Goal: Information Seeking & Learning: Learn about a topic

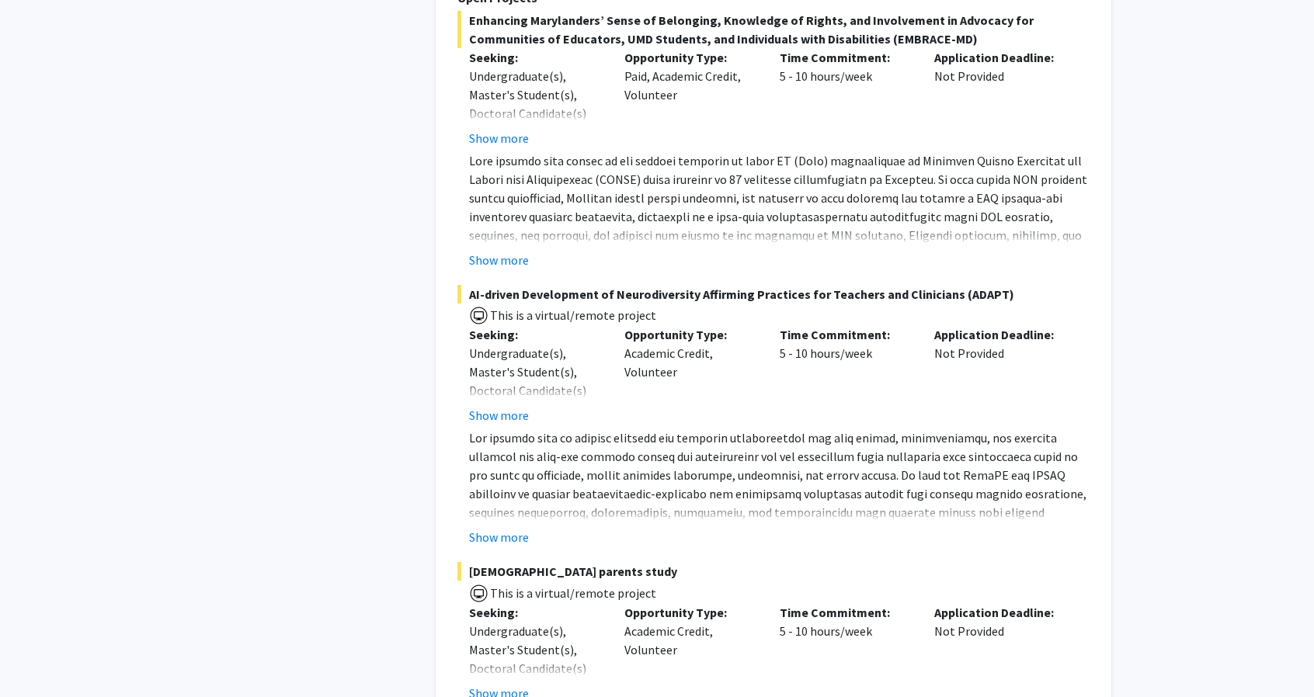
scroll to position [7119, 0]
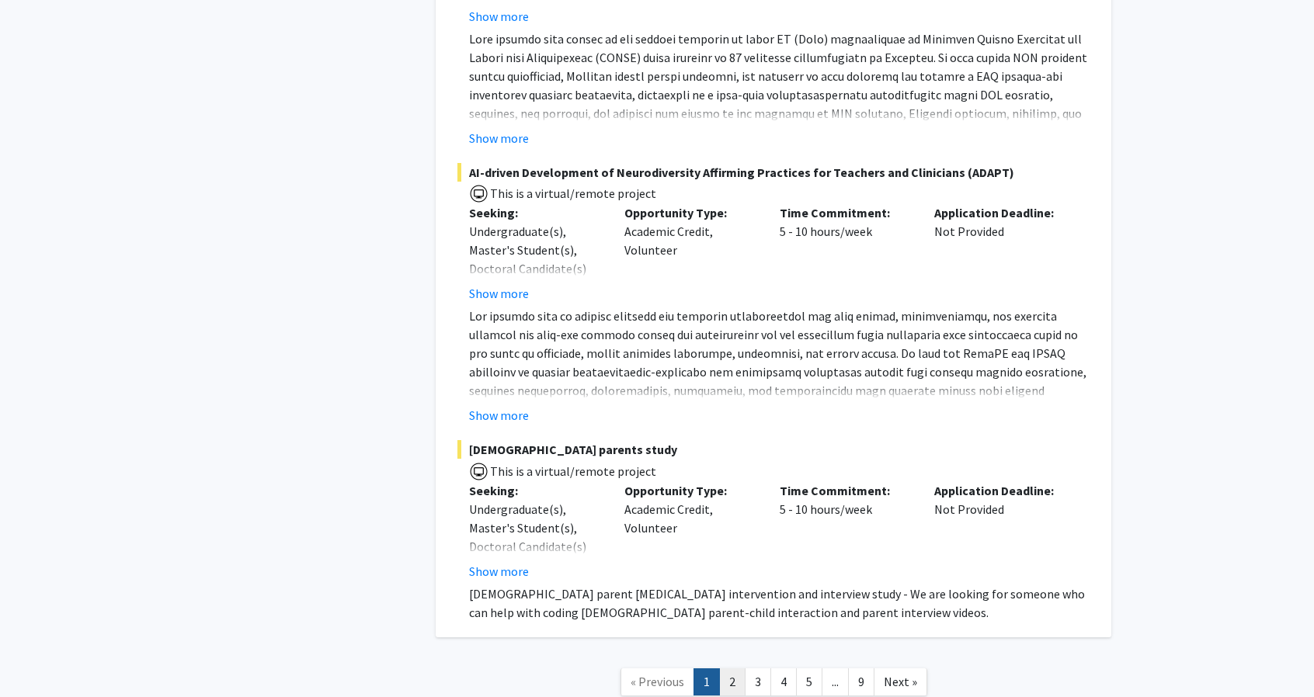
click at [721, 669] on link "2" at bounding box center [732, 682] width 26 height 27
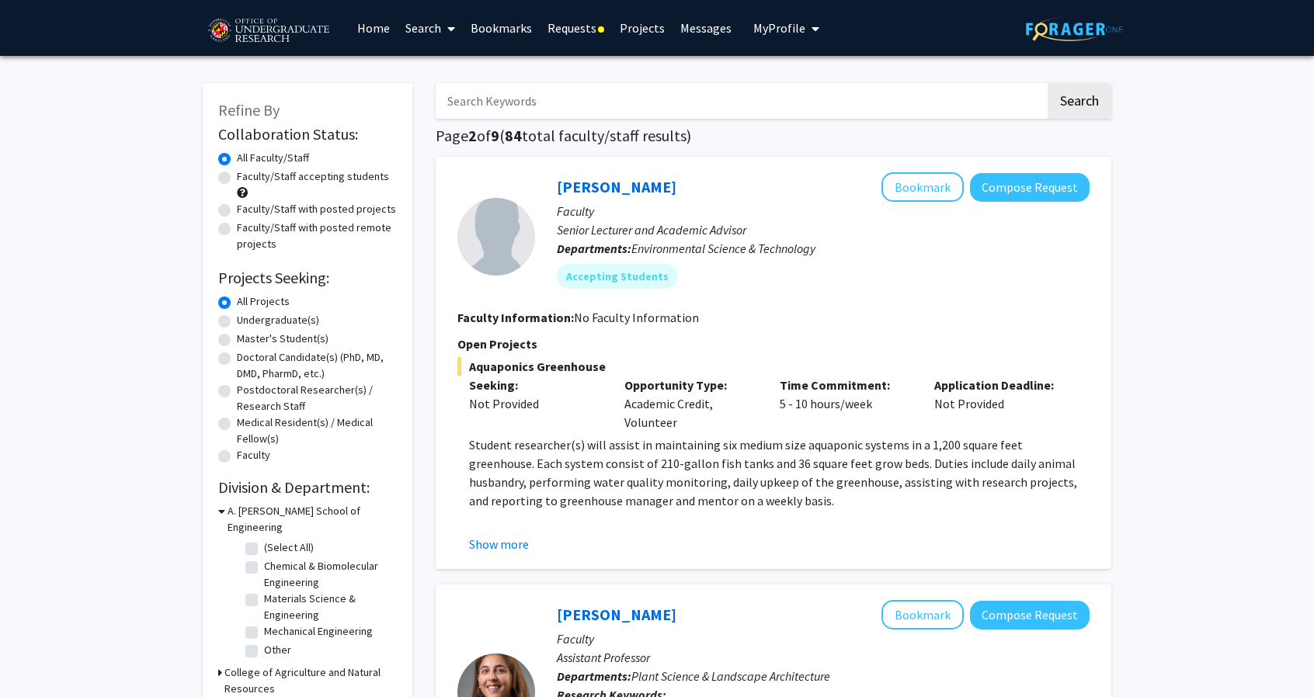
click at [237, 175] on label "Faculty/Staff accepting students" at bounding box center [313, 177] width 152 height 16
click at [237, 175] on input "Faculty/Staff accepting students" at bounding box center [242, 174] width 10 height 10
radio input "true"
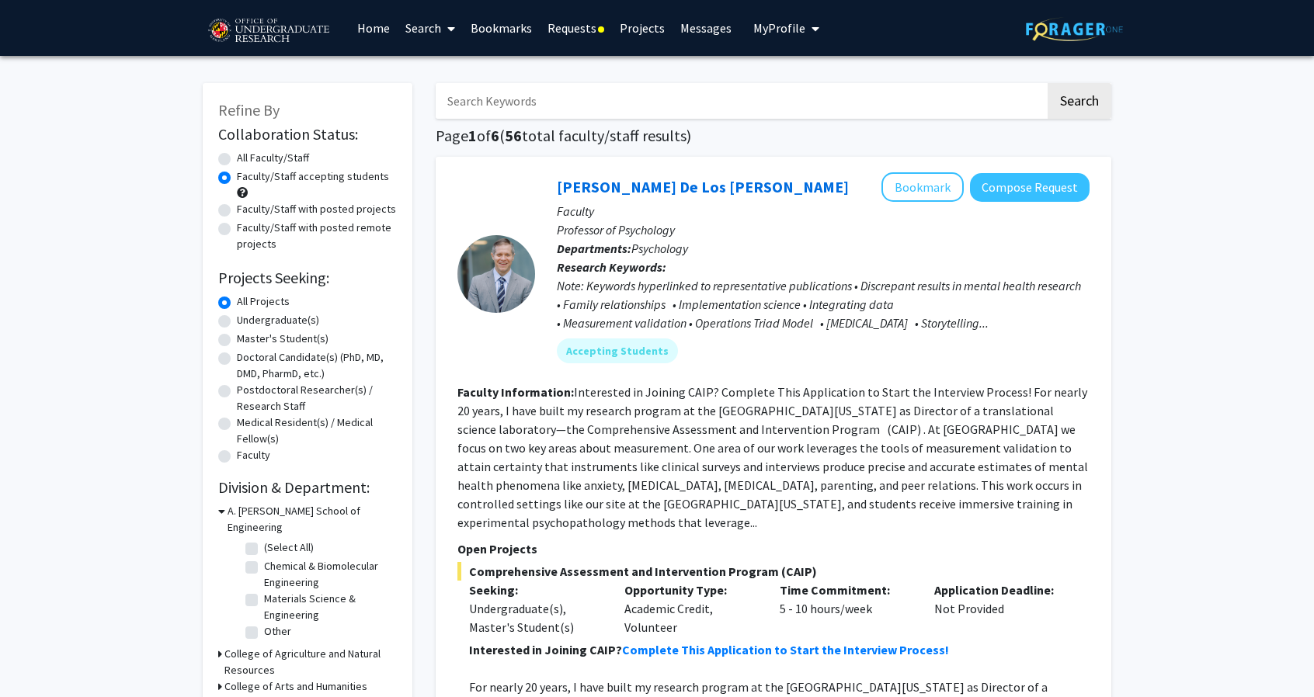
click at [237, 317] on label "Undergraduate(s)" at bounding box center [278, 320] width 82 height 16
click at [237, 317] on input "Undergraduate(s)" at bounding box center [242, 317] width 10 height 10
radio input "true"
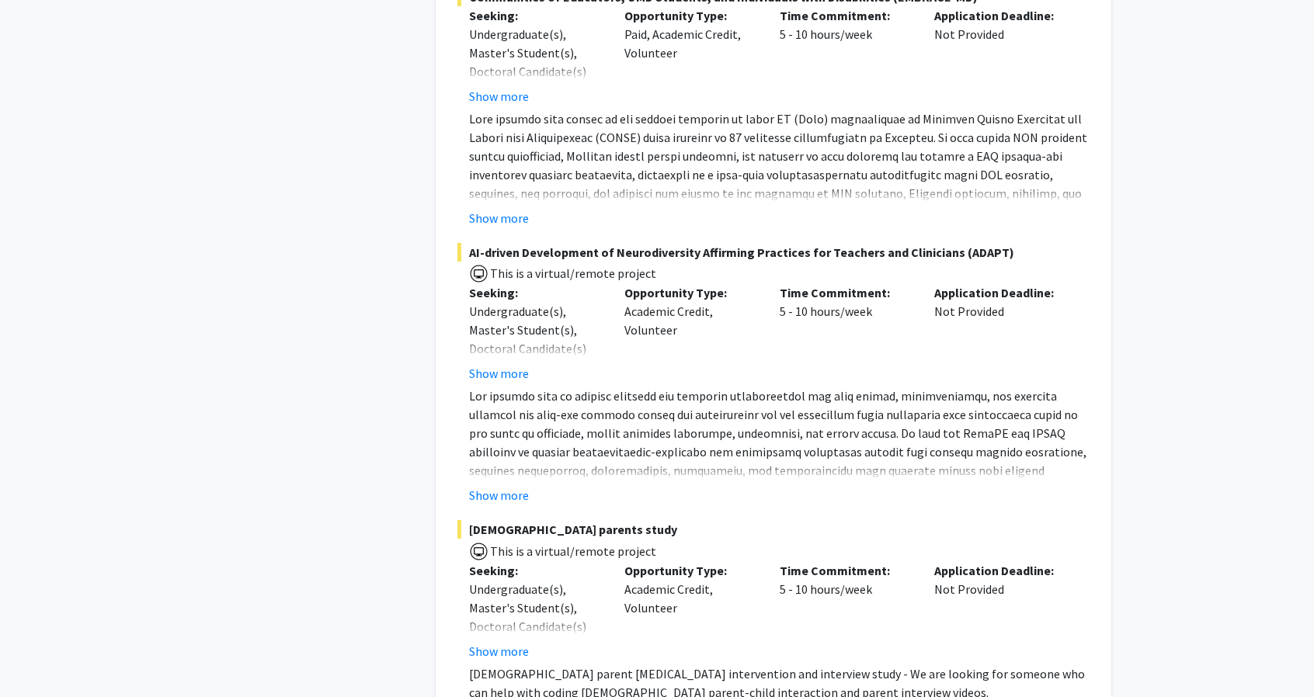
scroll to position [7119, 0]
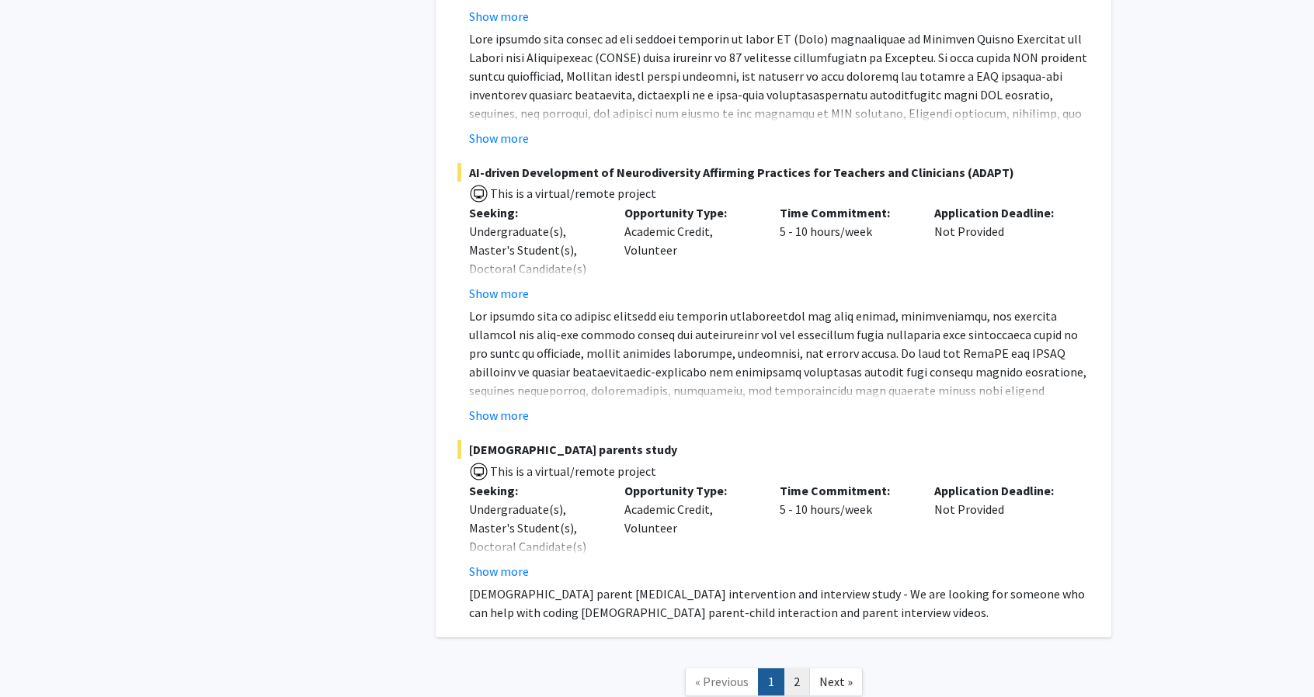
click at [801, 669] on link "2" at bounding box center [797, 682] width 26 height 27
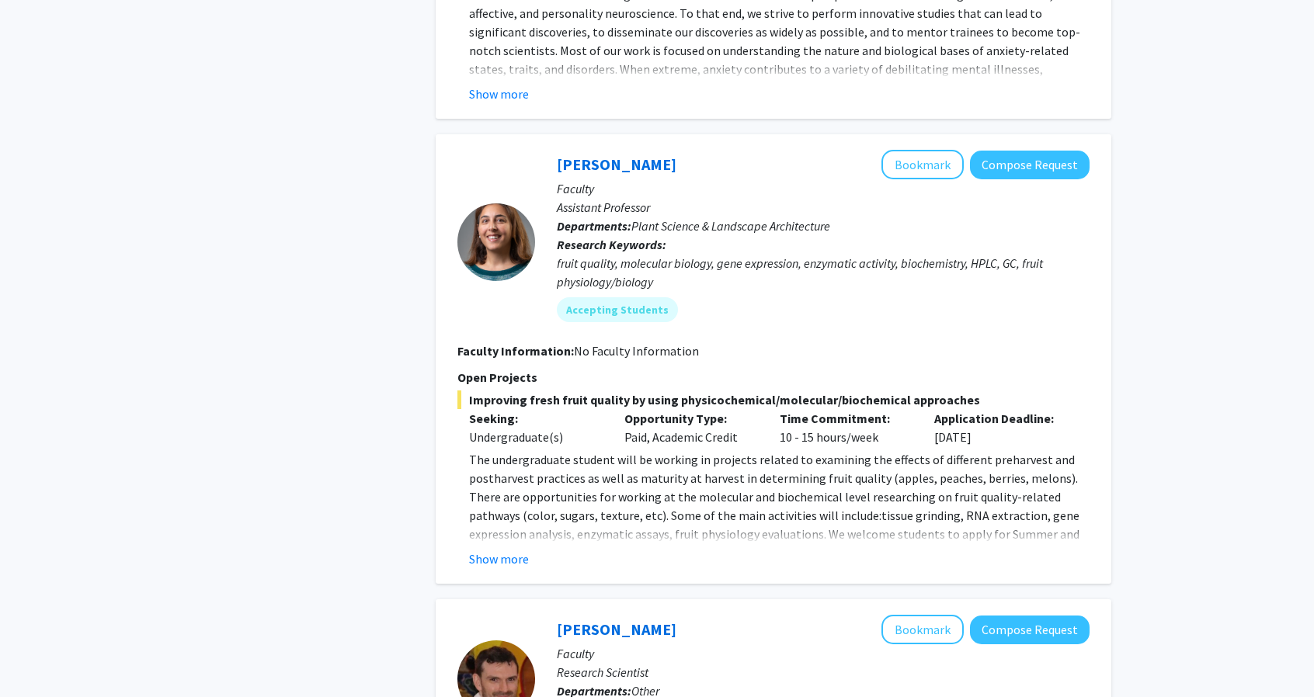
scroll to position [2485, 0]
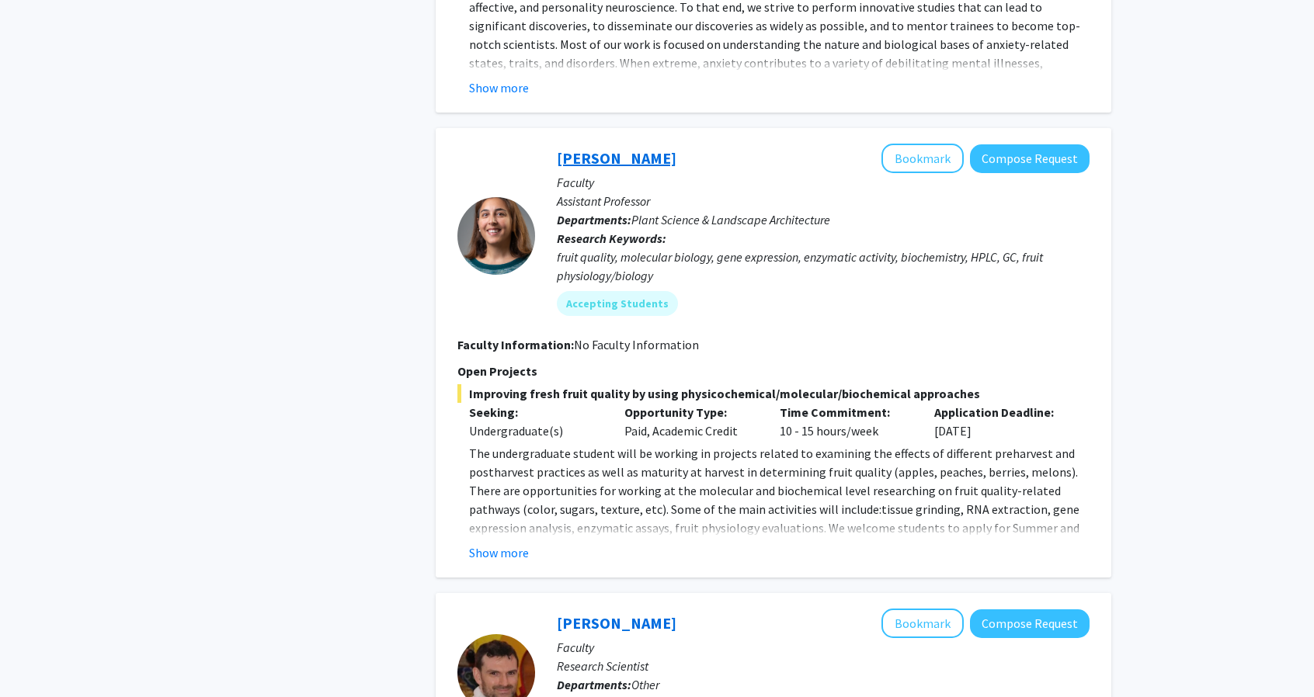
click at [607, 148] on link "[PERSON_NAME]" at bounding box center [617, 157] width 120 height 19
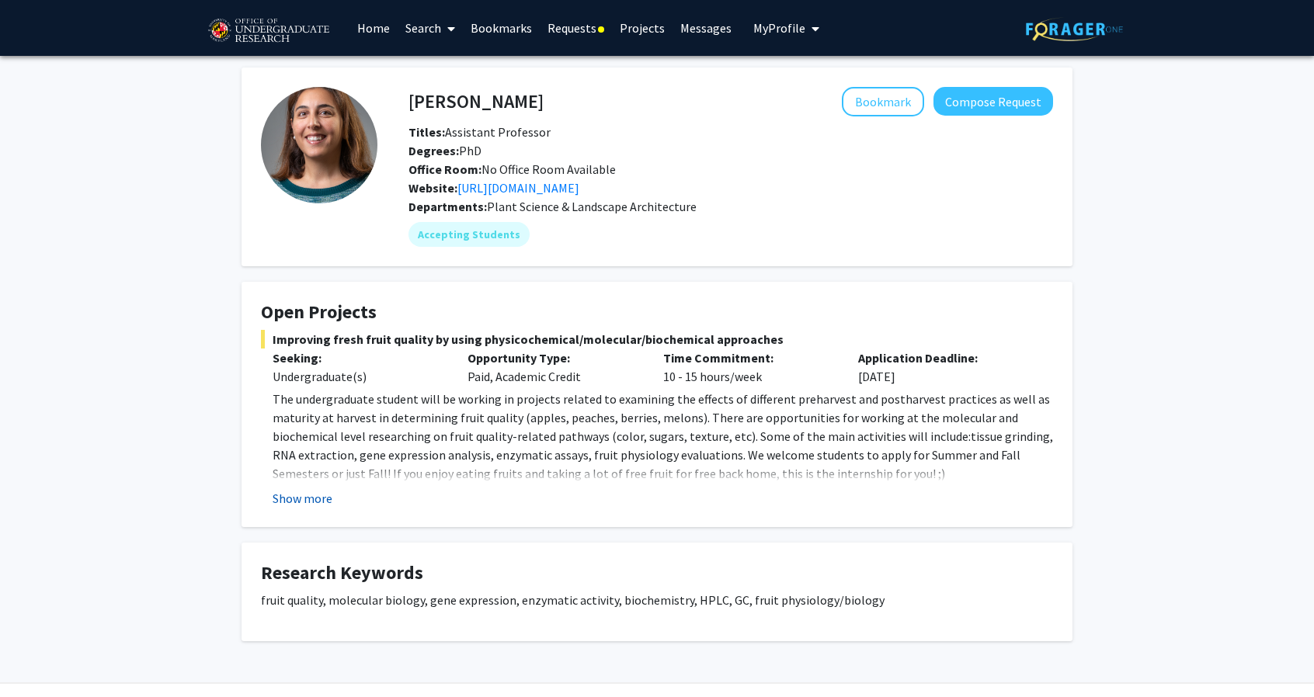
click at [311, 502] on button "Show more" at bounding box center [303, 498] width 60 height 19
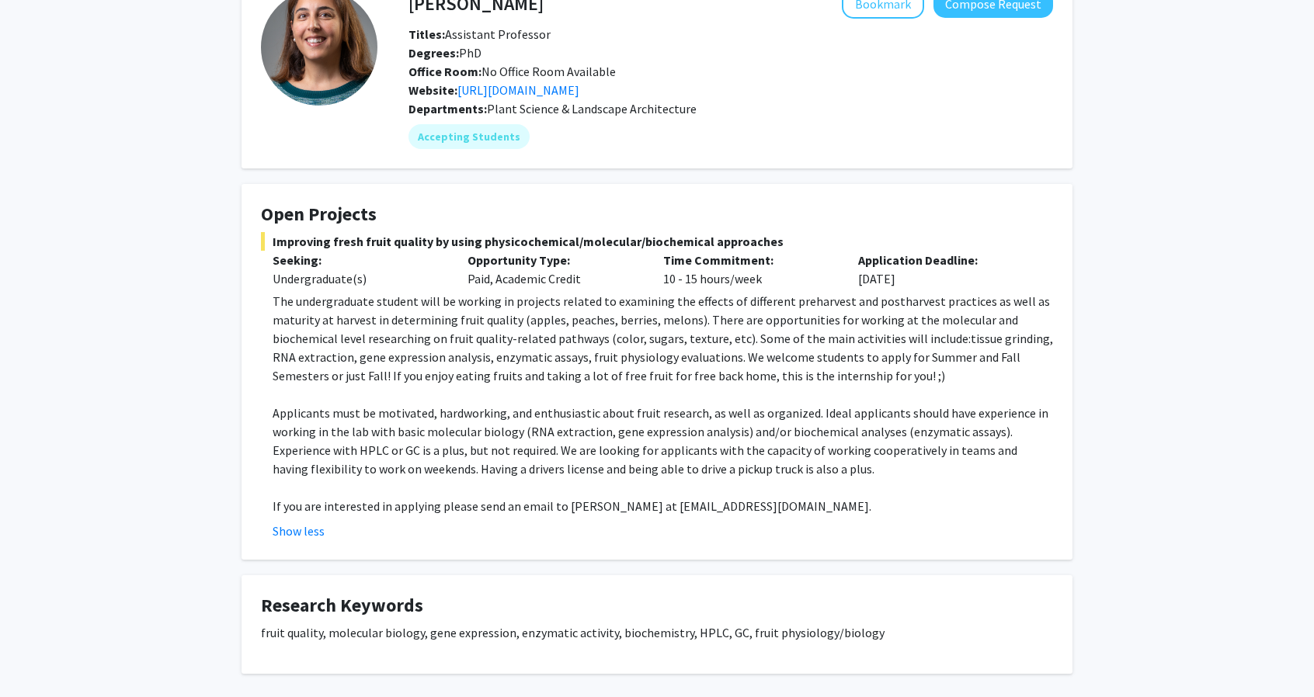
scroll to position [93, 0]
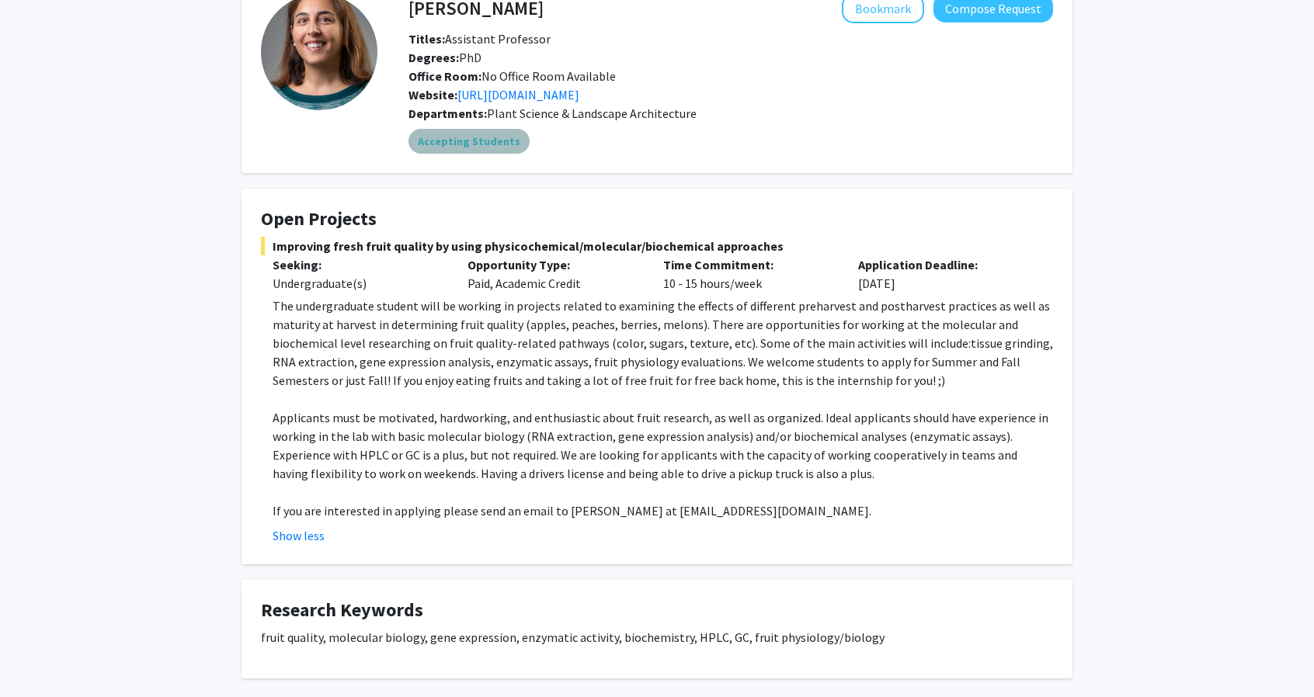
click at [479, 141] on mat-chip "Accepting Students" at bounding box center [468, 141] width 121 height 25
click at [565, 97] on link "[URL][DOMAIN_NAME]" at bounding box center [518, 95] width 122 height 16
